Goal: Task Accomplishment & Management: Manage account settings

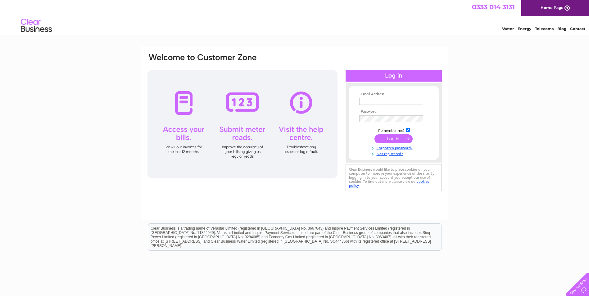
type input "[PERSON_NAME][EMAIL_ADDRESS][PERSON_NAME][DOMAIN_NAME][PERSON_NAME]"
click at [397, 138] on input "submit" at bounding box center [393, 138] width 38 height 9
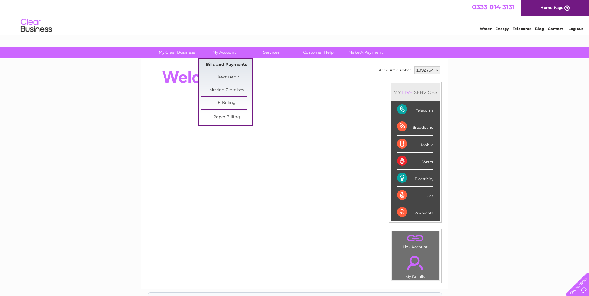
click at [224, 62] on link "Bills and Payments" at bounding box center [226, 65] width 51 height 12
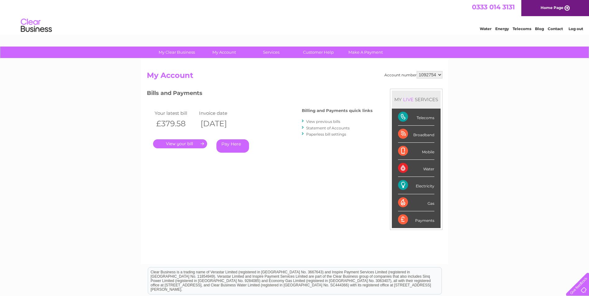
click at [193, 141] on link "." at bounding box center [180, 143] width 54 height 9
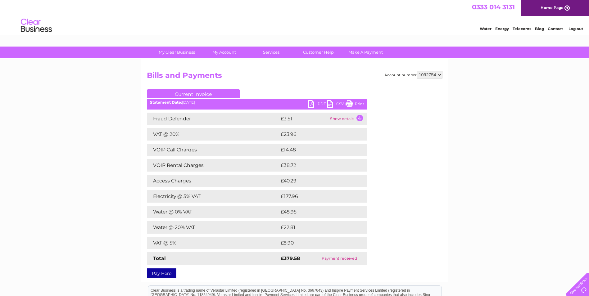
click at [316, 104] on link "PDF" at bounding box center [317, 104] width 19 height 9
click at [575, 28] on link "Log out" at bounding box center [575, 28] width 15 height 5
